Goal: Find specific page/section: Find specific page/section

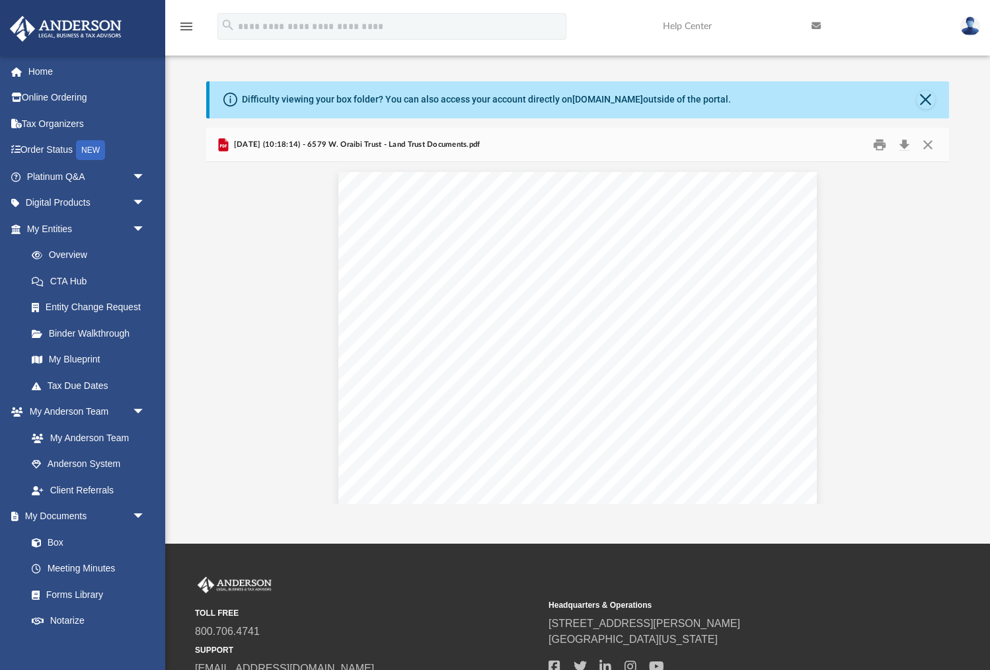
scroll to position [260, 742]
click at [926, 144] on button "Close" at bounding box center [928, 144] width 24 height 20
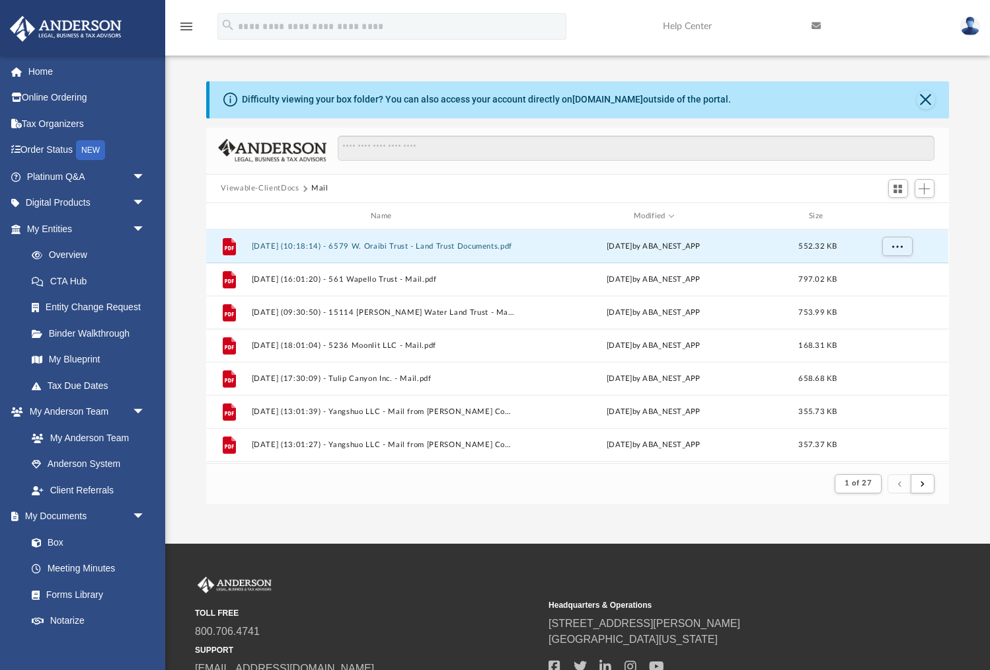
click at [256, 186] on button "Viewable-ClientDocs" at bounding box center [260, 188] width 78 height 12
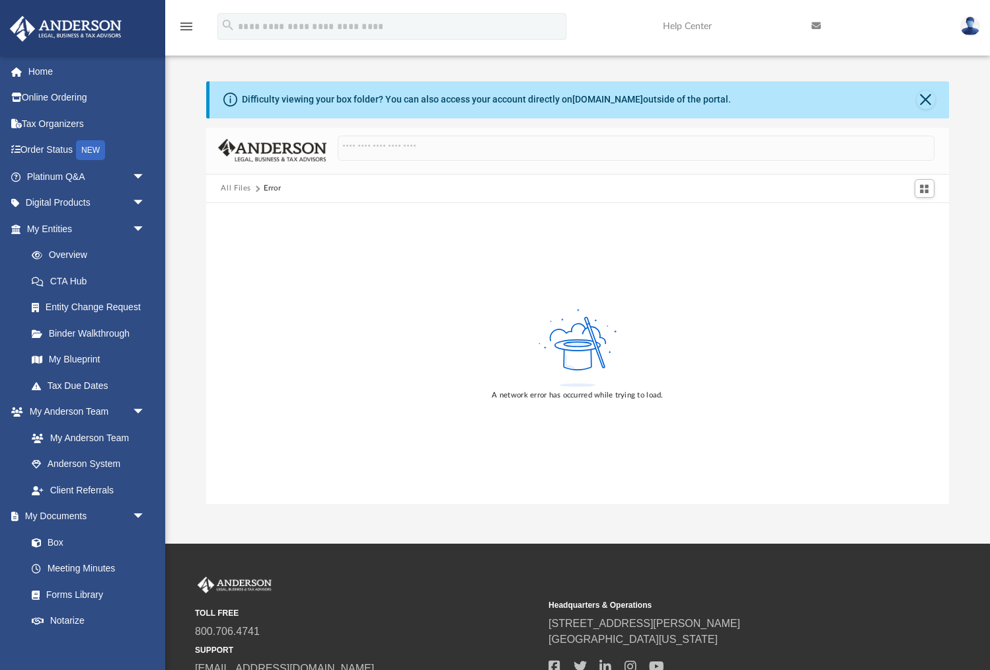
click at [227, 184] on button "All Files" at bounding box center [236, 188] width 30 height 12
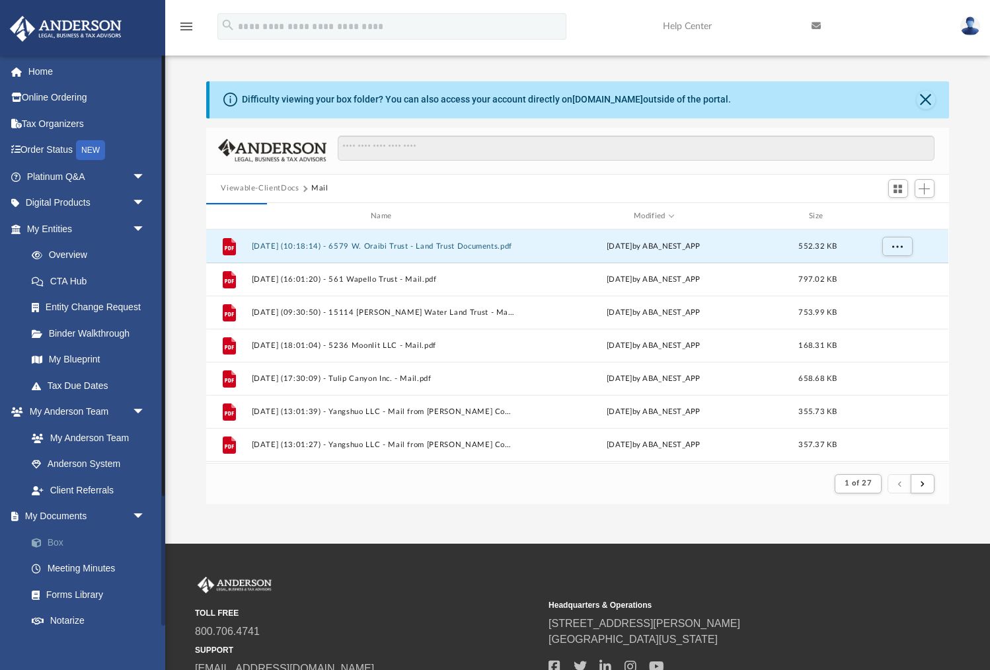
scroll to position [168, 0]
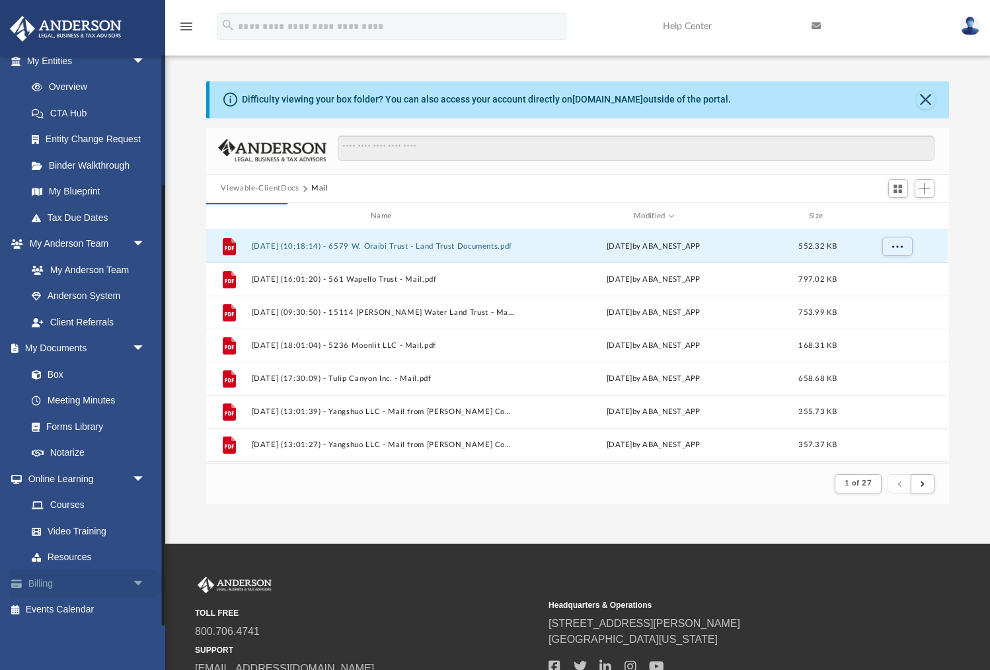
click at [50, 577] on link "Billing arrow_drop_down" at bounding box center [87, 583] width 156 height 26
